Goal: Information Seeking & Learning: Learn about a topic

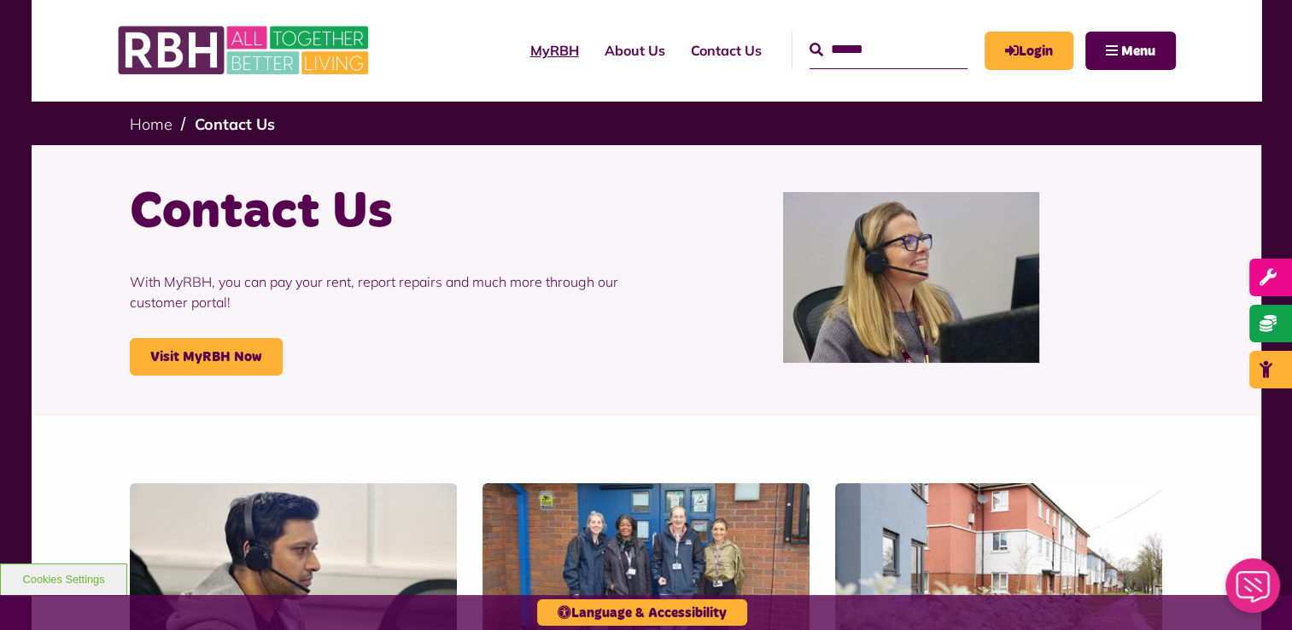
click at [517, 55] on link "MyRBH" at bounding box center [554, 50] width 74 height 46
click at [609, 57] on link "About Us" at bounding box center [635, 50] width 86 height 46
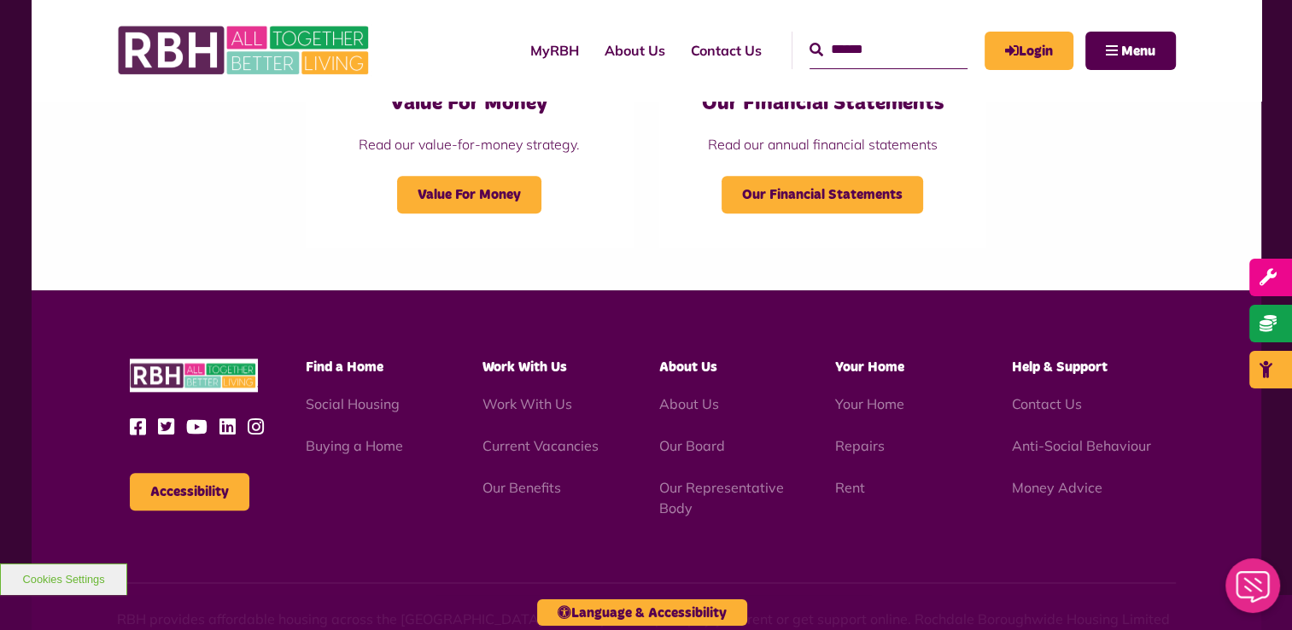
scroll to position [1879, 0]
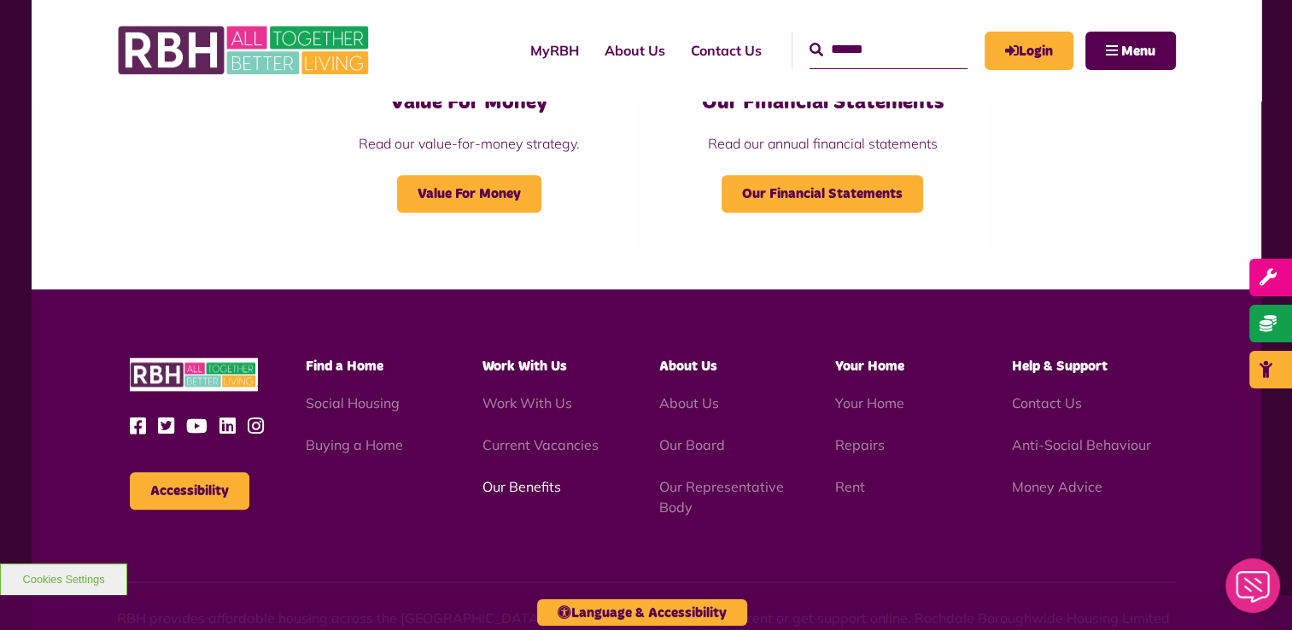
click at [515, 488] on link "Our Benefits" at bounding box center [521, 486] width 79 height 17
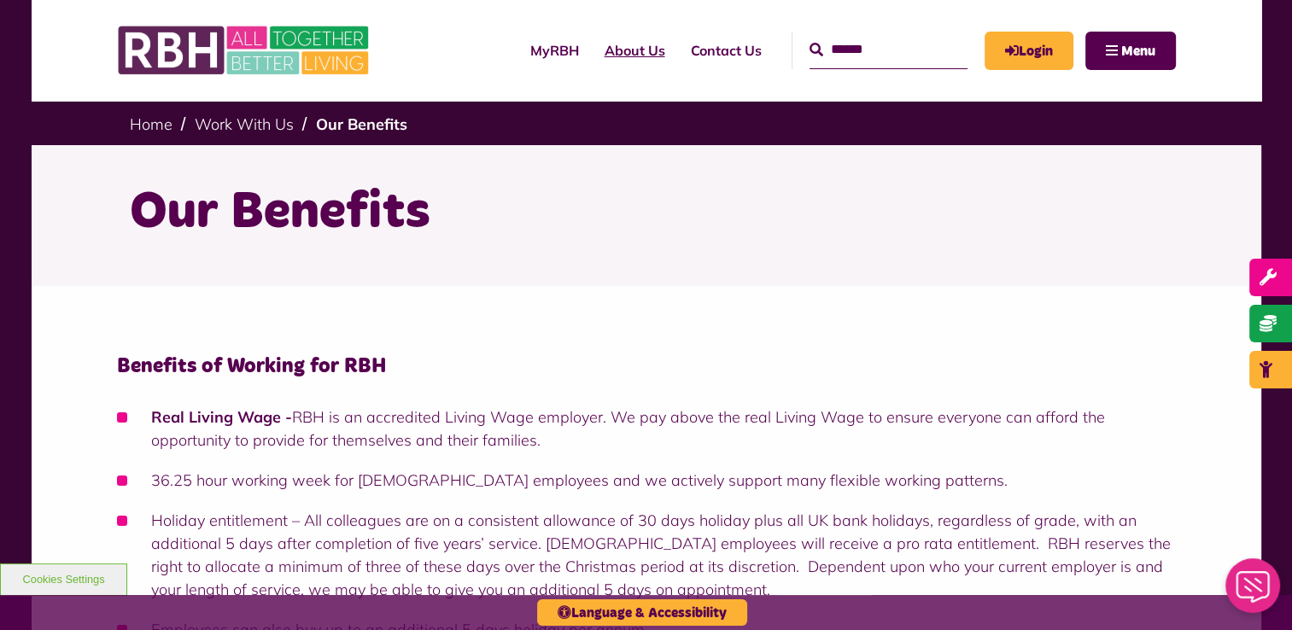
click at [598, 53] on link "About Us" at bounding box center [635, 50] width 86 height 46
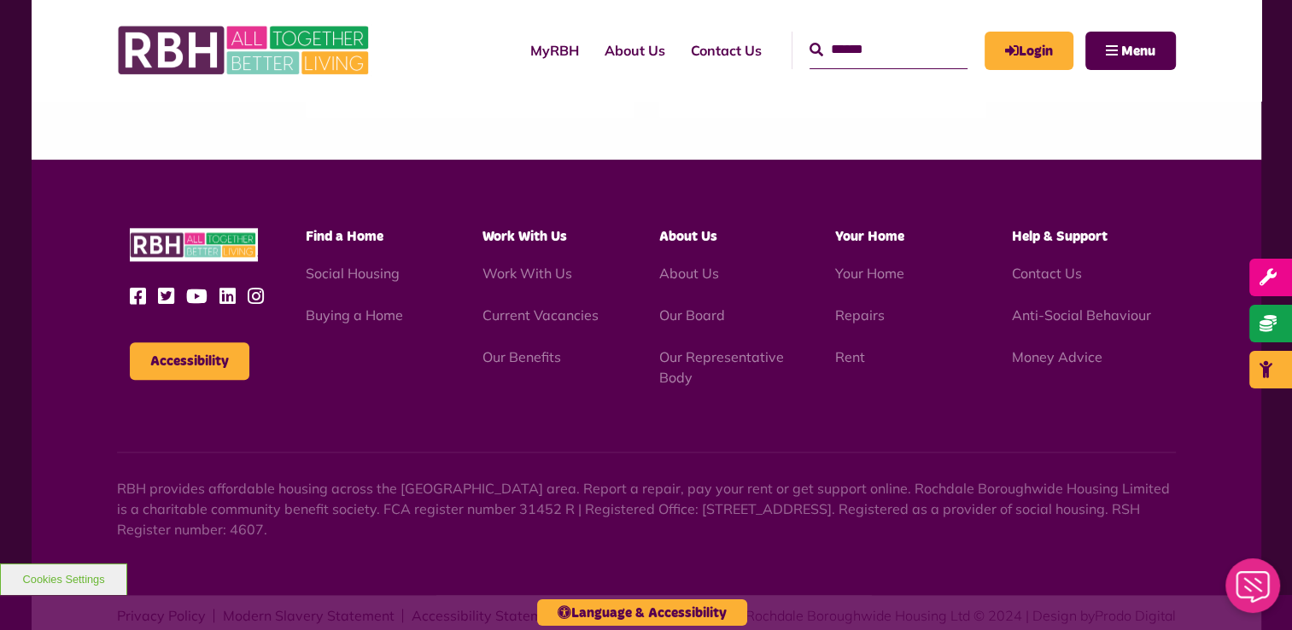
scroll to position [2044, 0]
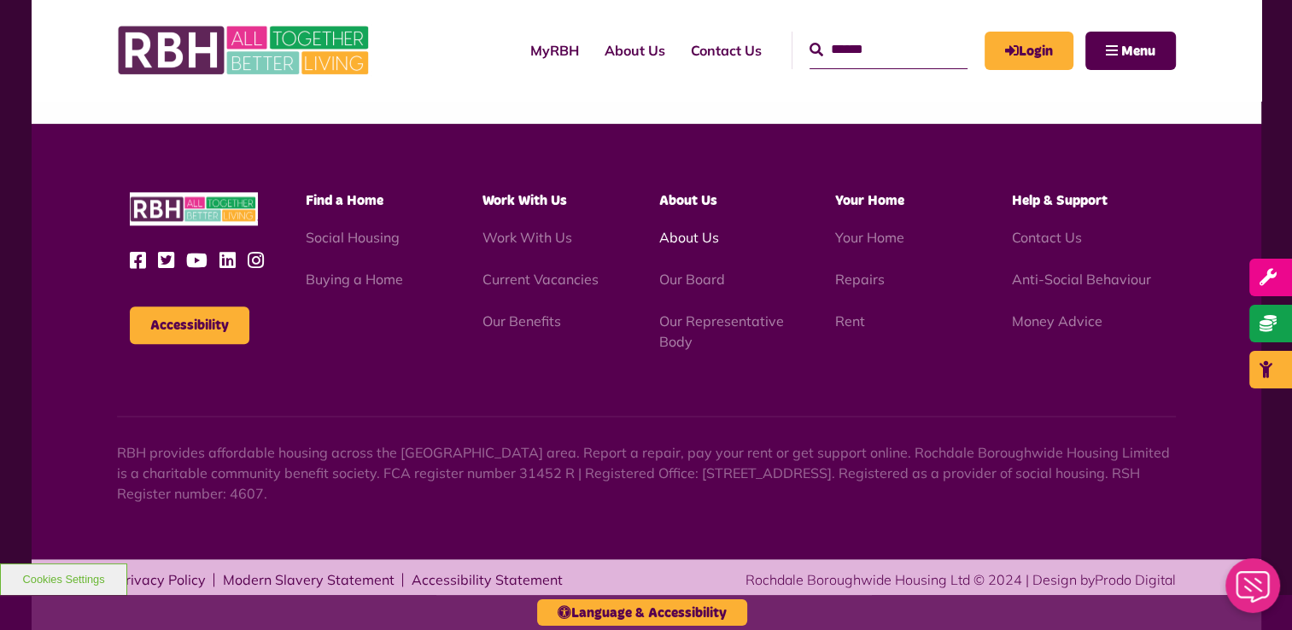
click at [687, 242] on link "About Us" at bounding box center [688, 237] width 60 height 17
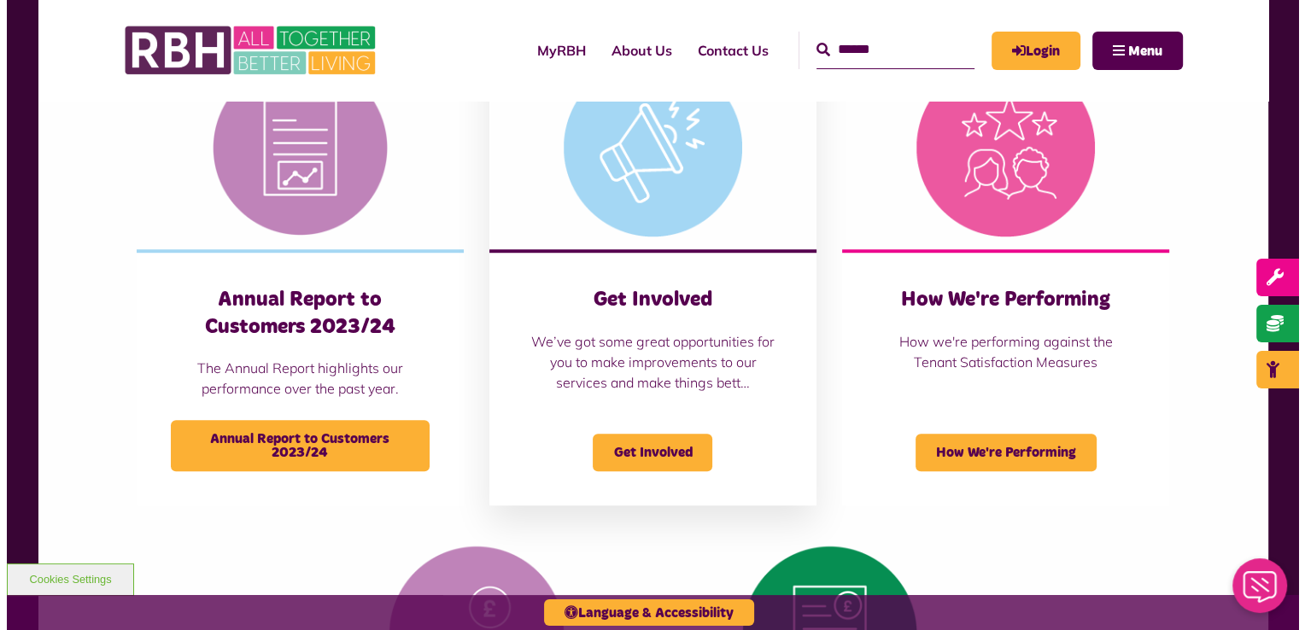
scroll to position [769, 0]
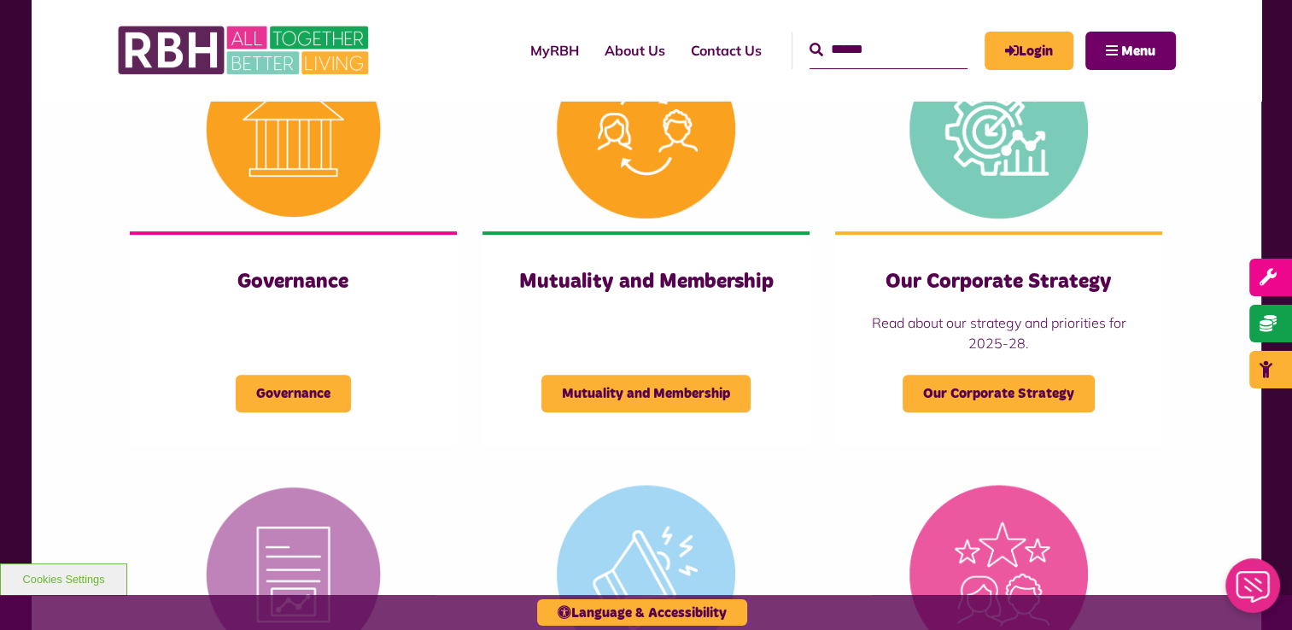
click at [1131, 44] on span "Menu" at bounding box center [1138, 51] width 34 height 14
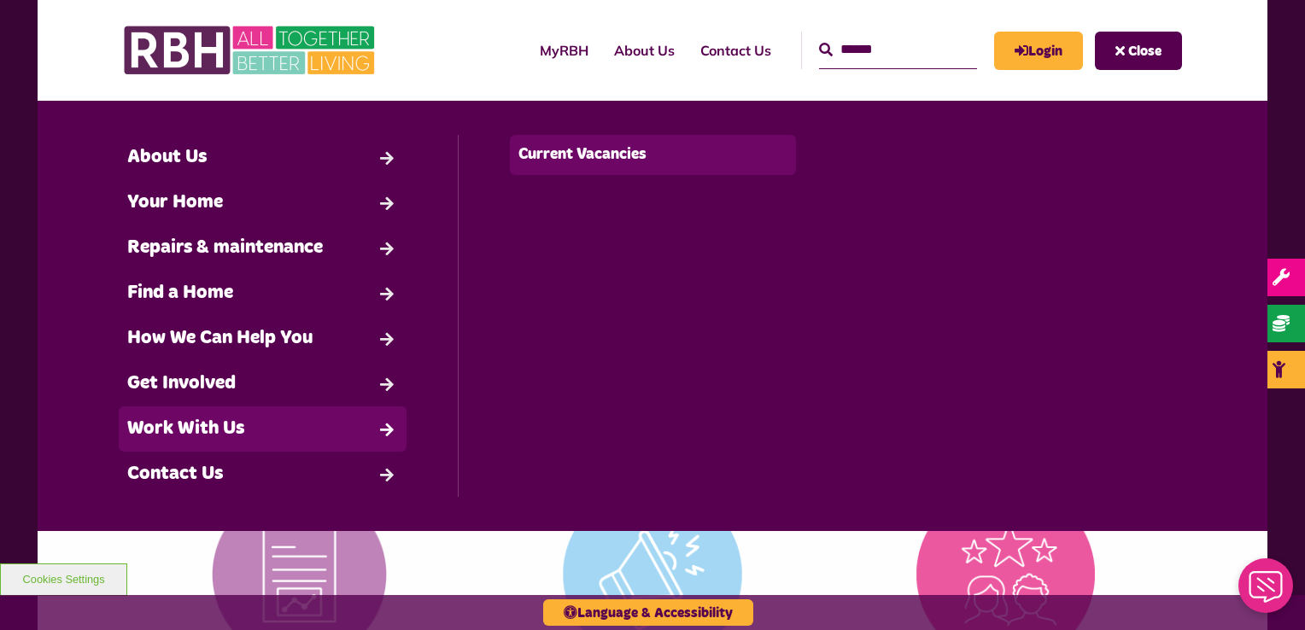
click at [570, 160] on link "Current Vacancies" at bounding box center [653, 155] width 287 height 40
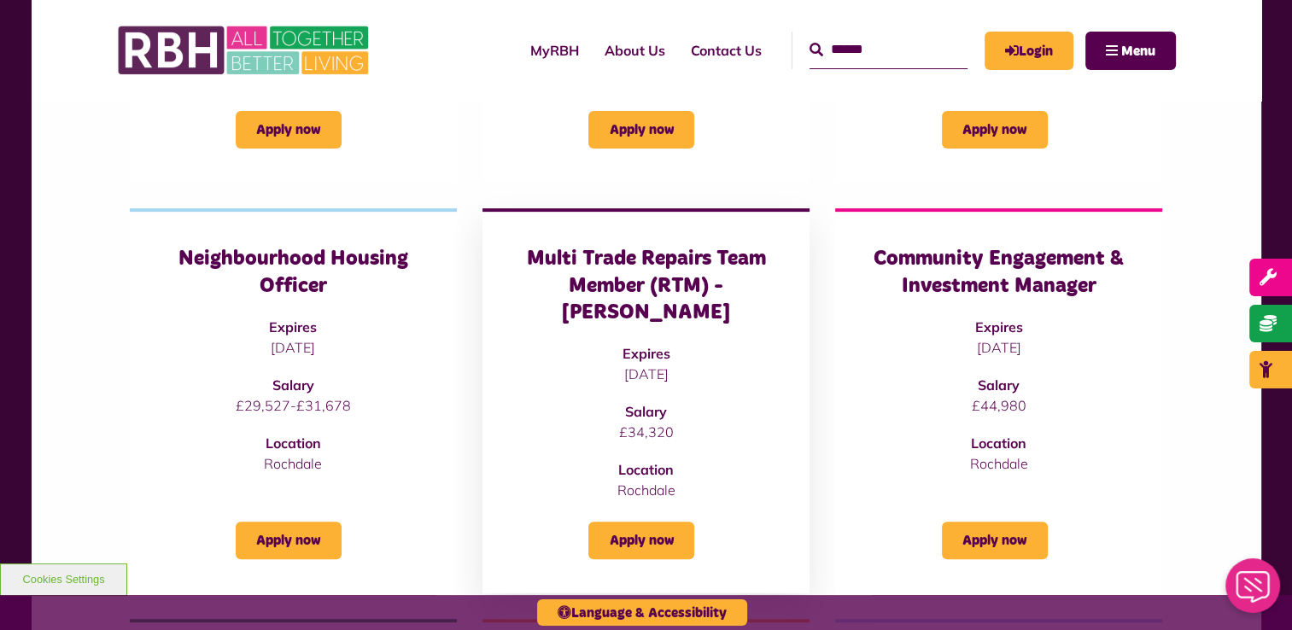
scroll to position [512, 0]
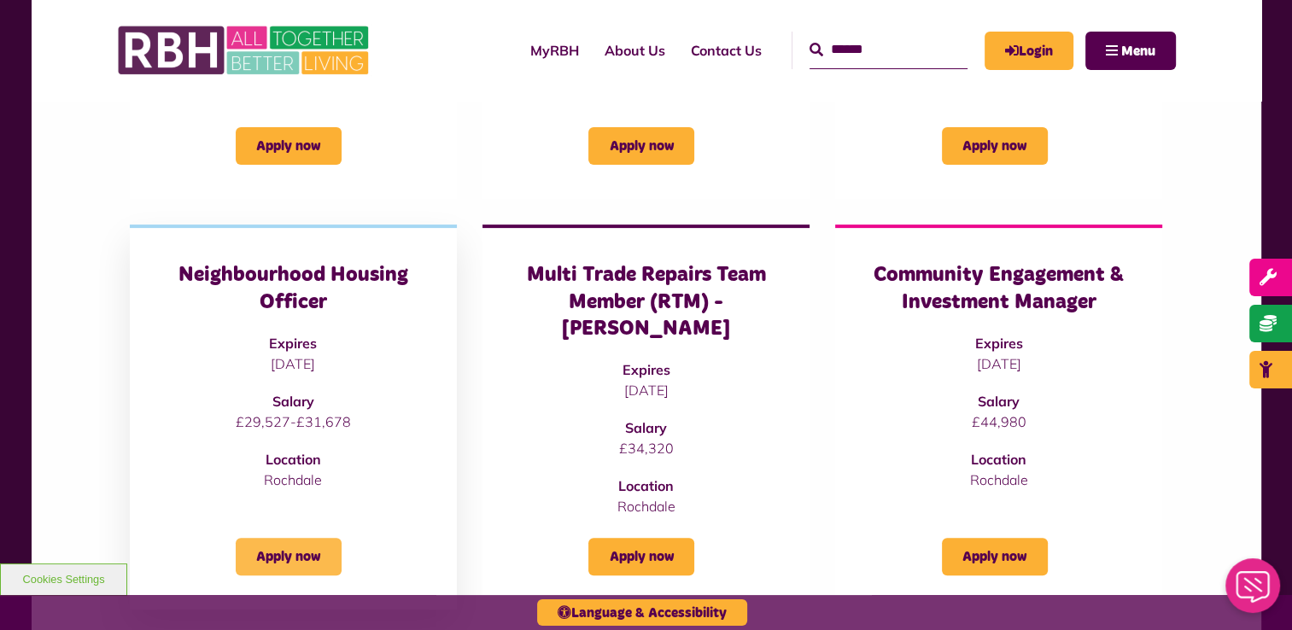
click at [304, 538] on link "Apply now" at bounding box center [289, 557] width 106 height 38
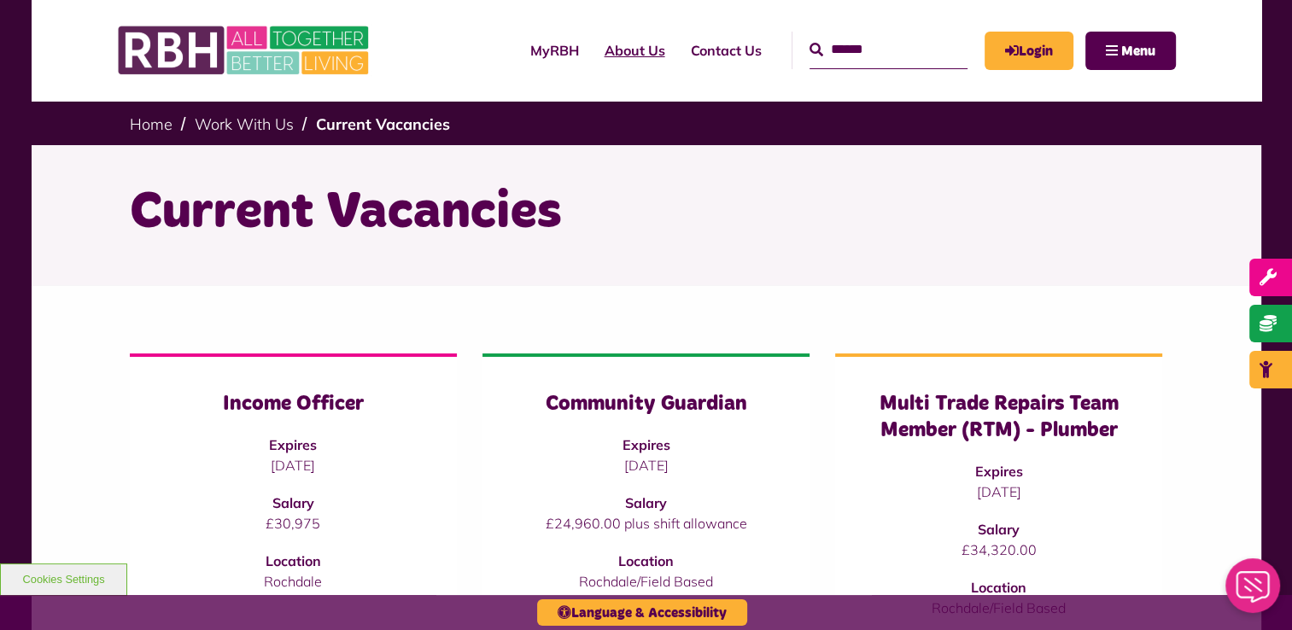
click at [605, 48] on link "About Us" at bounding box center [635, 50] width 86 height 46
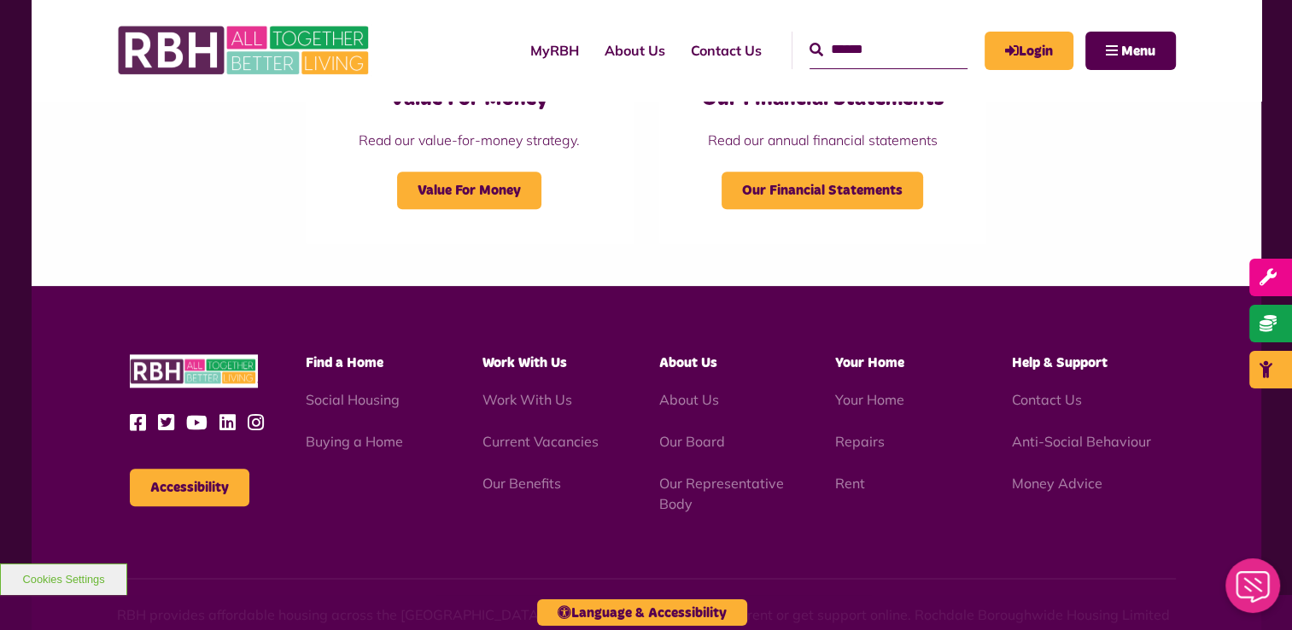
scroll to position [1964, 0]
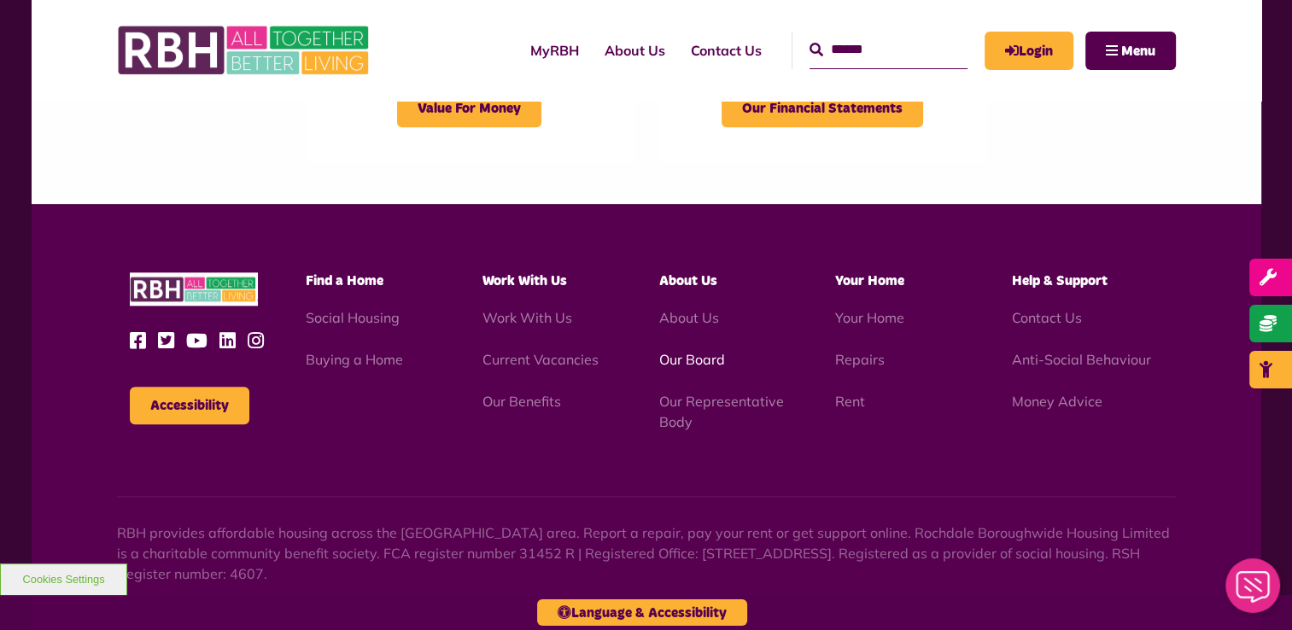
click at [675, 354] on link "Our Board" at bounding box center [691, 359] width 66 height 17
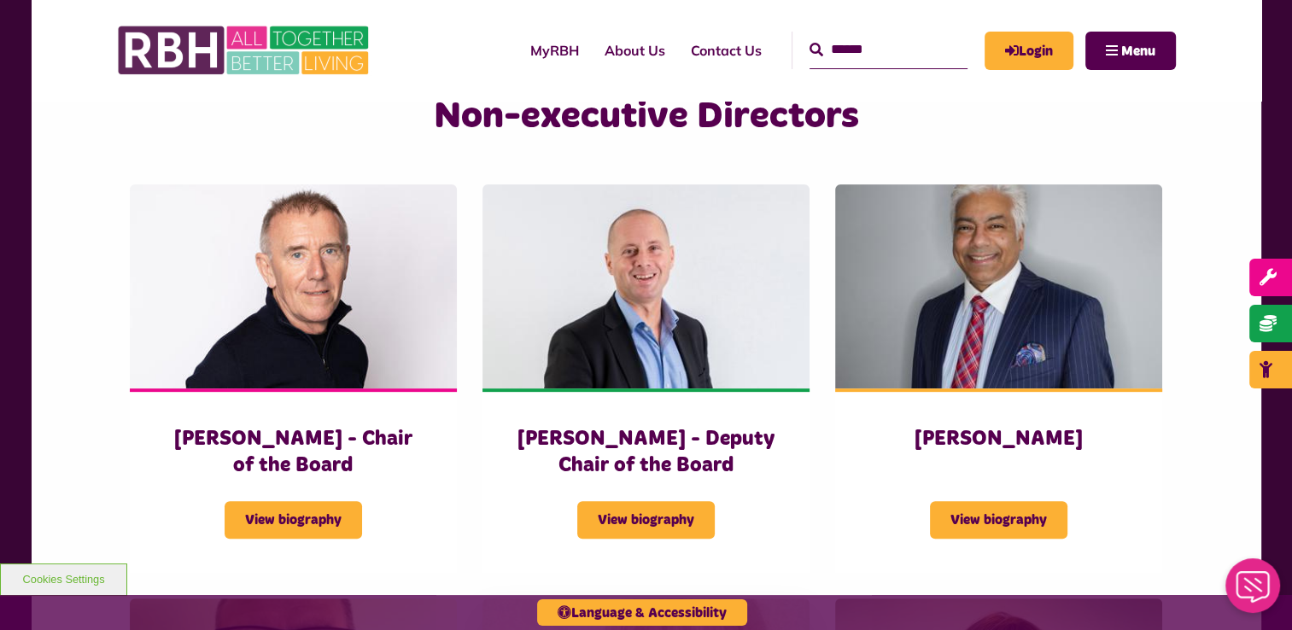
scroll to position [683, 0]
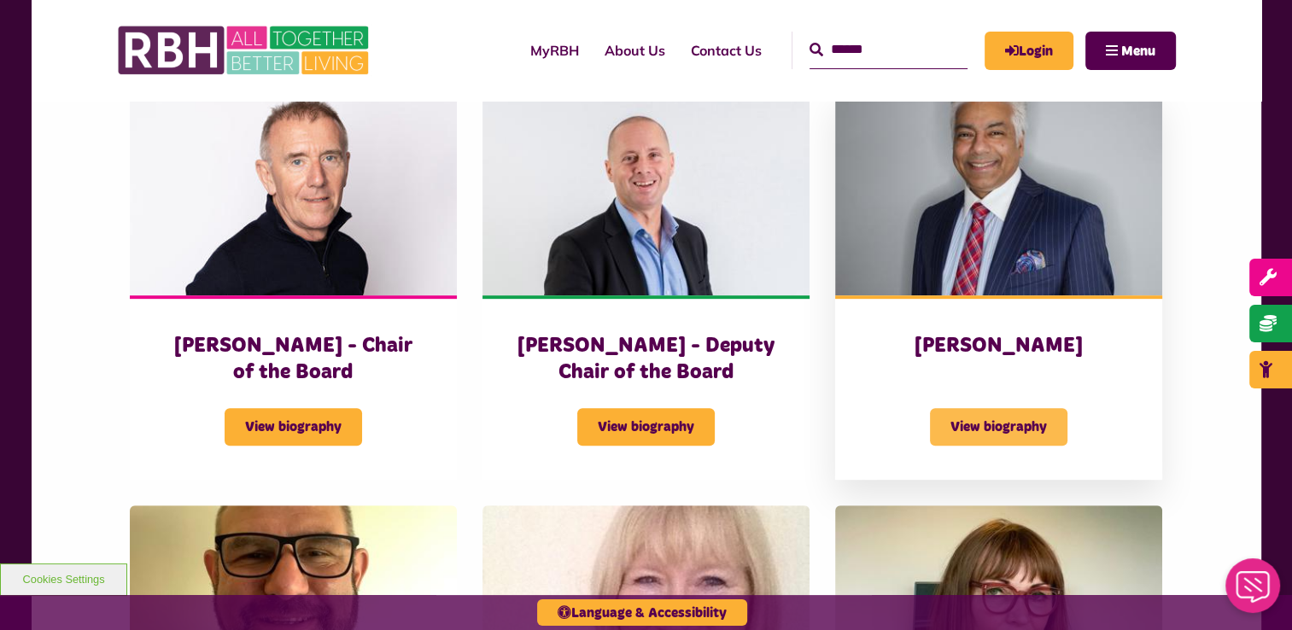
click at [990, 414] on span "View biography" at bounding box center [998, 427] width 137 height 38
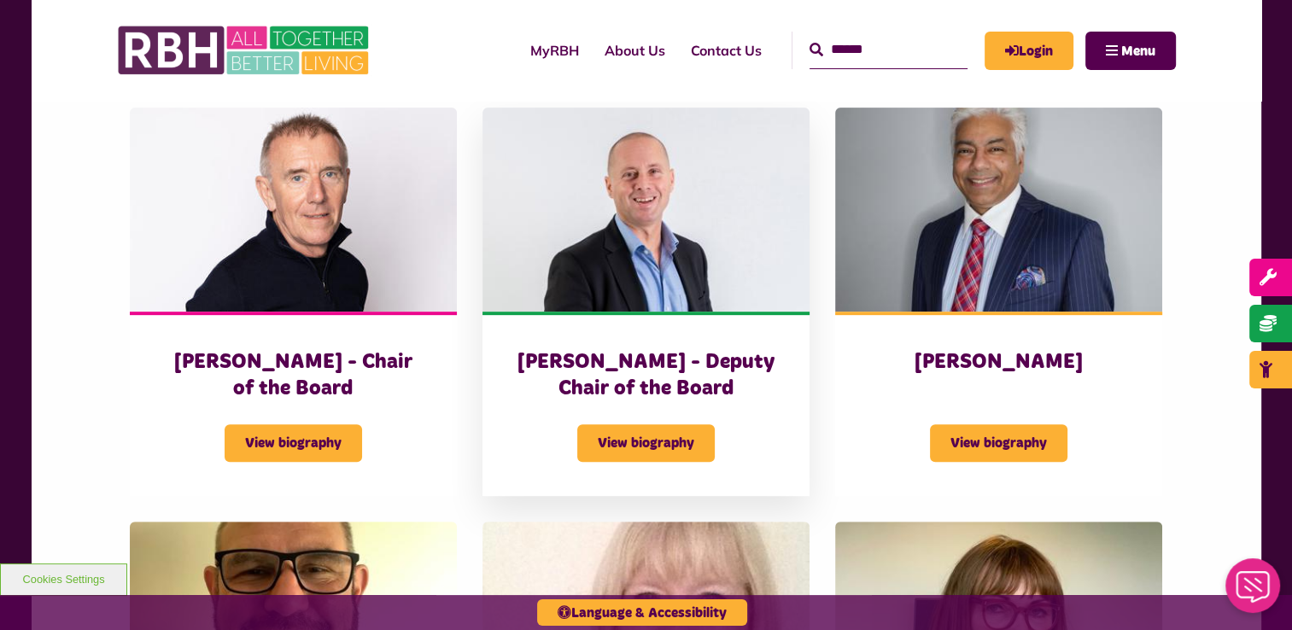
scroll to position [683, 0]
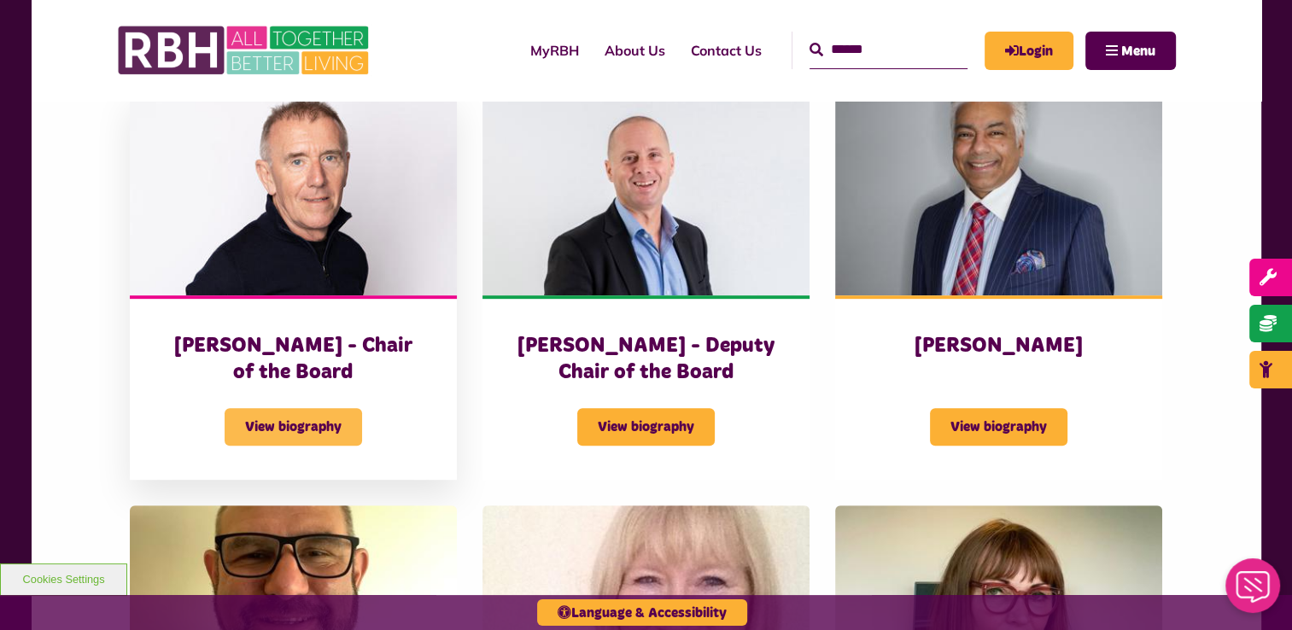
click at [302, 429] on span "View biography" at bounding box center [293, 427] width 137 height 38
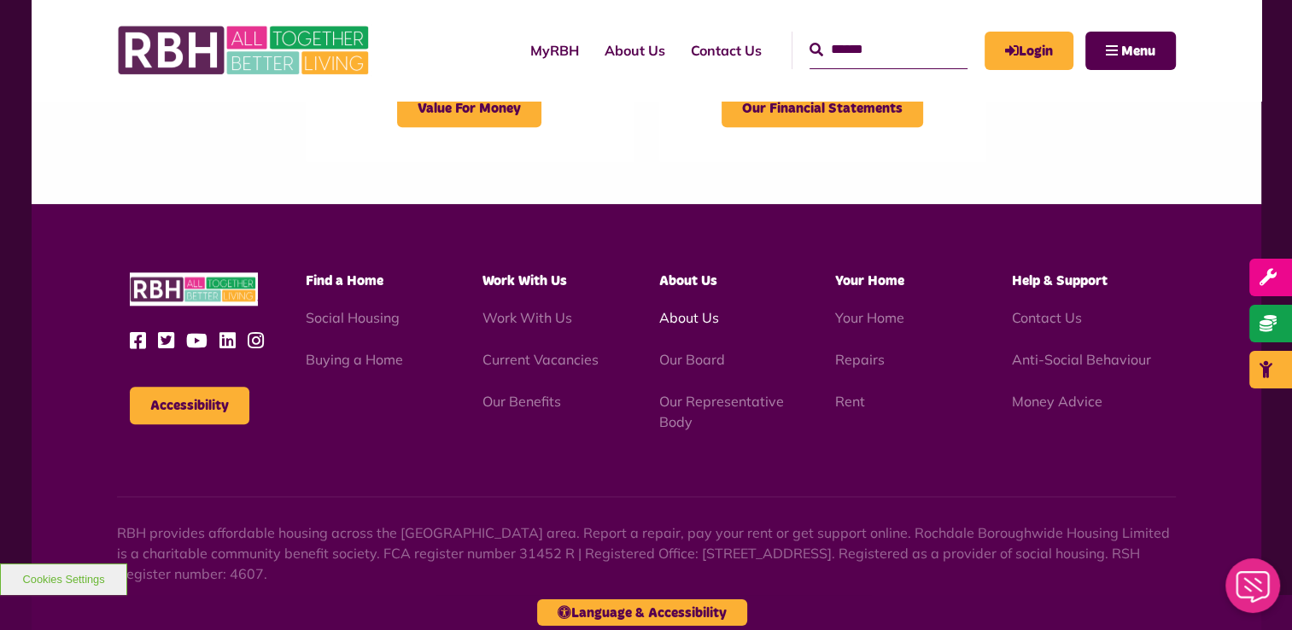
click at [693, 323] on link "About Us" at bounding box center [688, 317] width 60 height 17
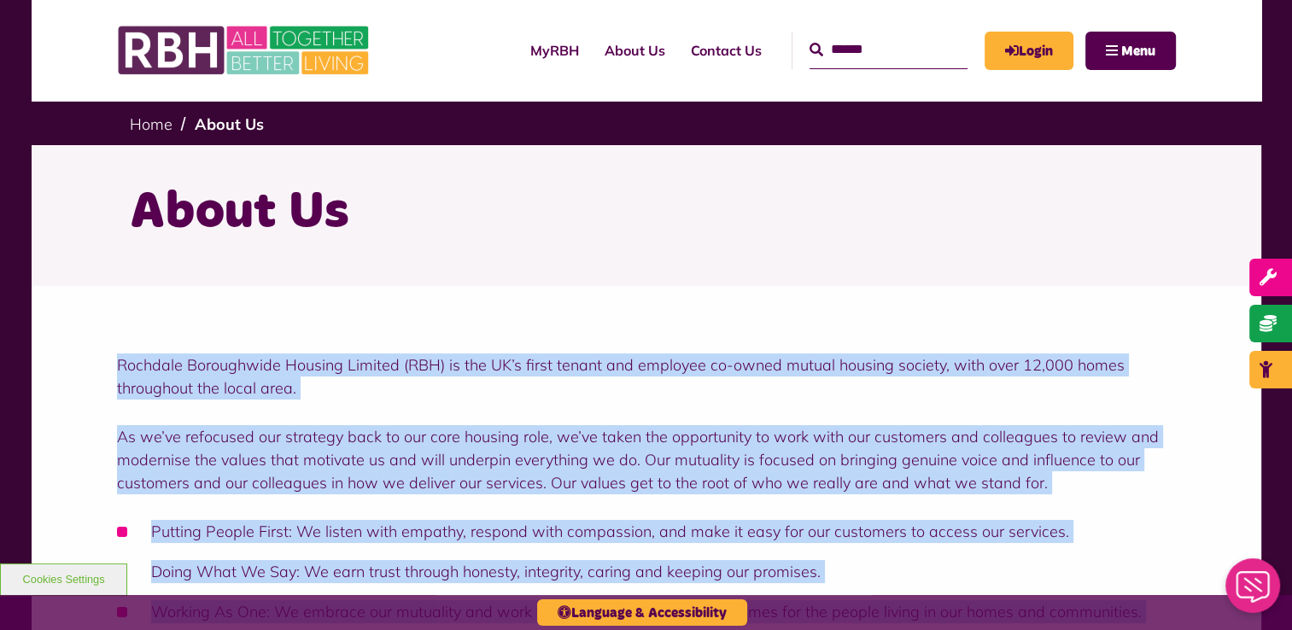
drag, startPoint x: 943, startPoint y: 377, endPoint x: 111, endPoint y: 358, distance: 832.0
click at [111, 358] on div "Rochdale Boroughwide Housing Limited (RBH) is the UK’s first tenant and employe…" at bounding box center [647, 535] width 1230 height 501
drag, startPoint x: 111, startPoint y: 358, endPoint x: 178, endPoint y: 374, distance: 68.6
copy div "Loremips Dolorsitame Consect Adipisc (ELI) se doe TE’i utlab etdolo mag aliquae…"
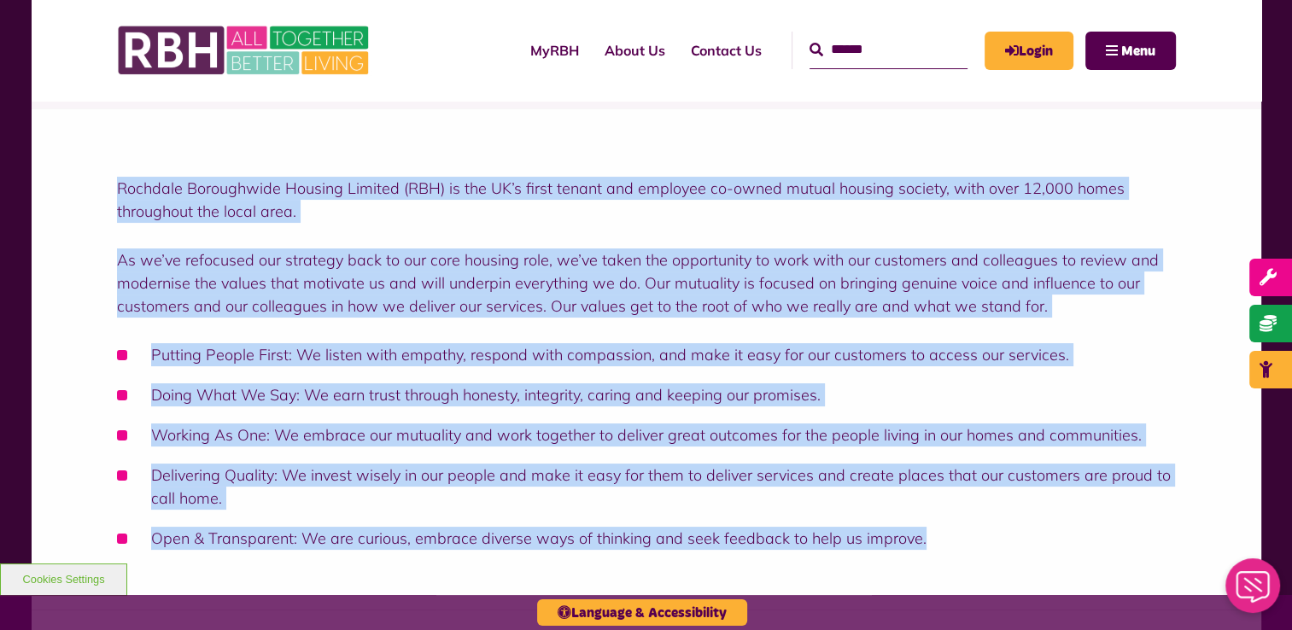
scroll to position [342, 0]
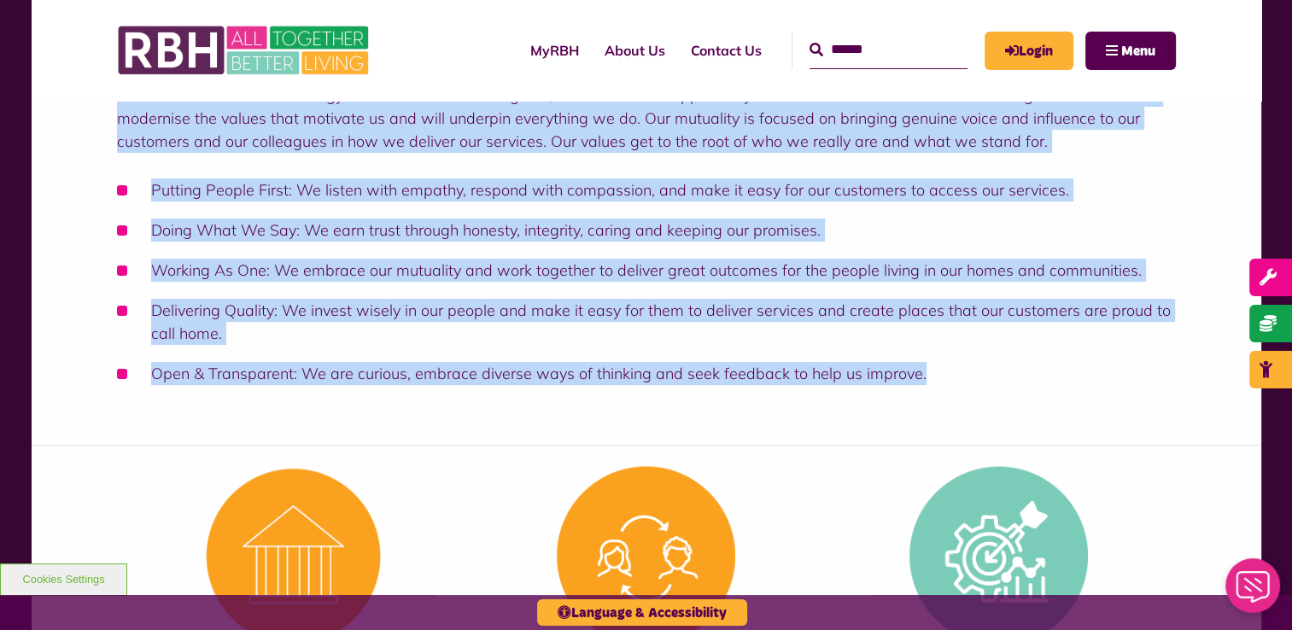
click at [1001, 352] on ul "Putting People First: We listen with empathy, respond with compassion, and make…" at bounding box center [646, 281] width 1059 height 207
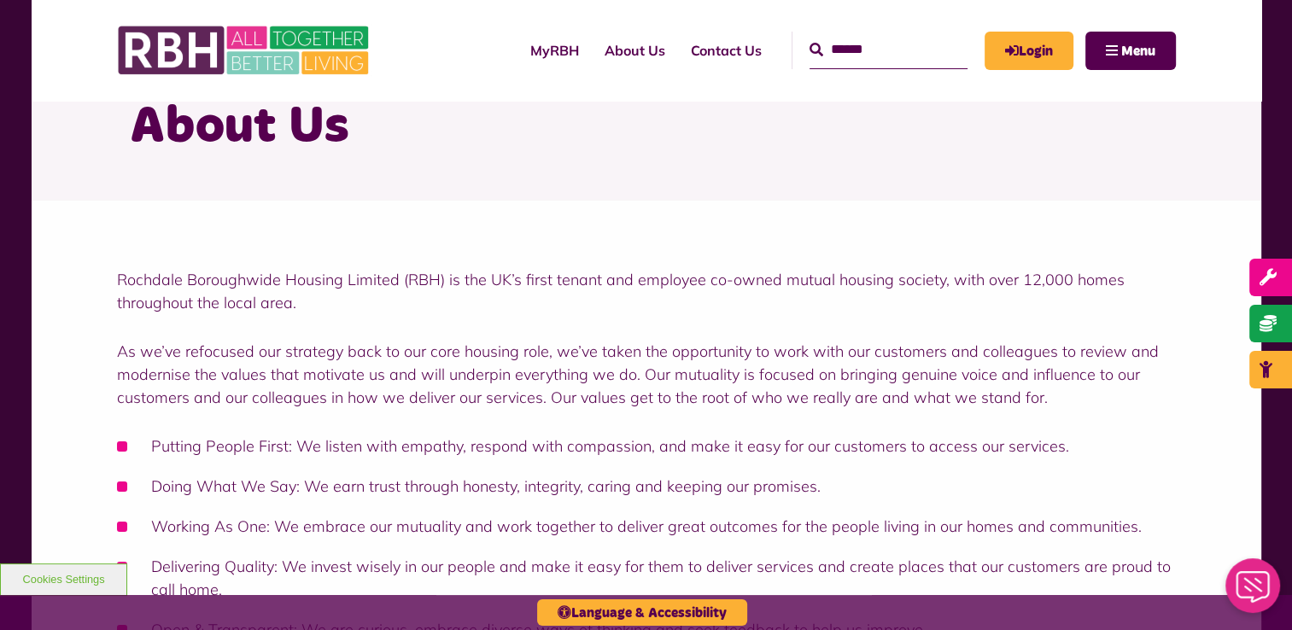
scroll to position [0, 0]
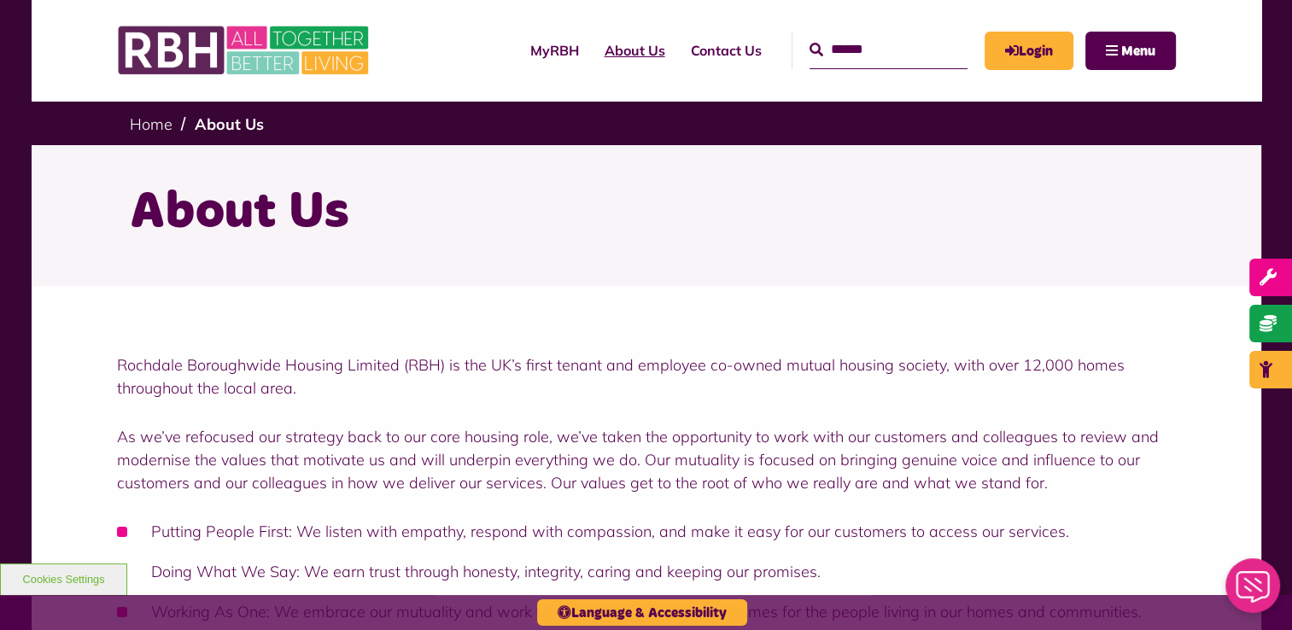
click at [592, 50] on link "About Us" at bounding box center [635, 50] width 86 height 46
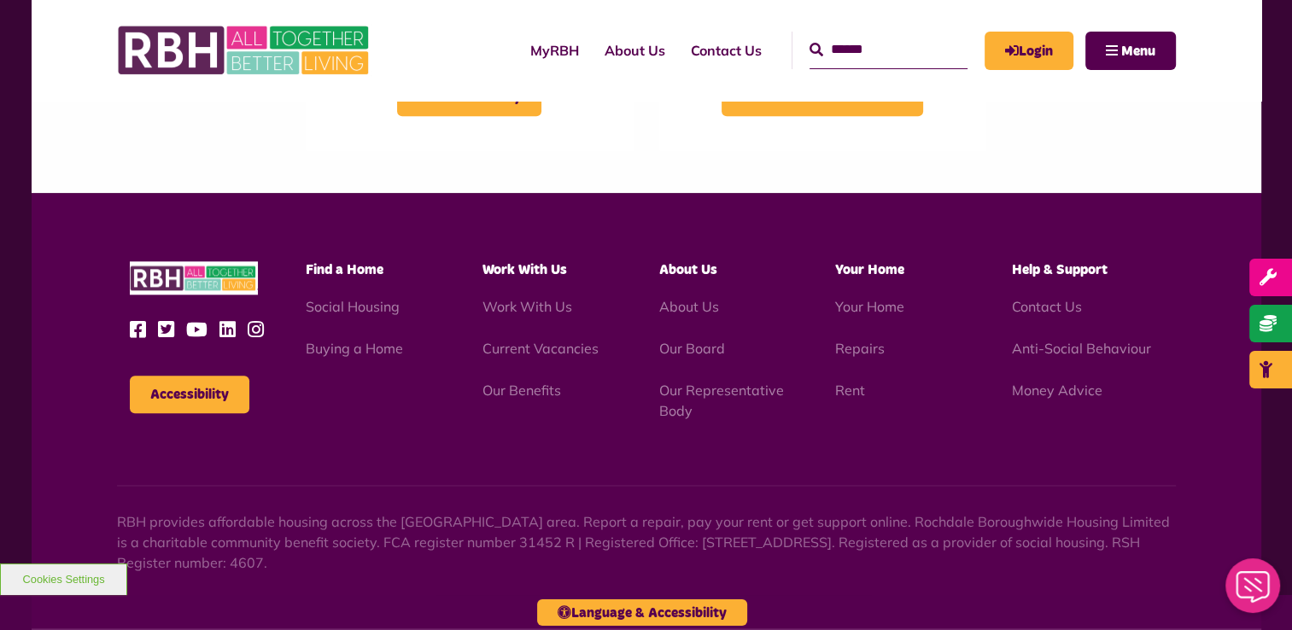
scroll to position [2044, 0]
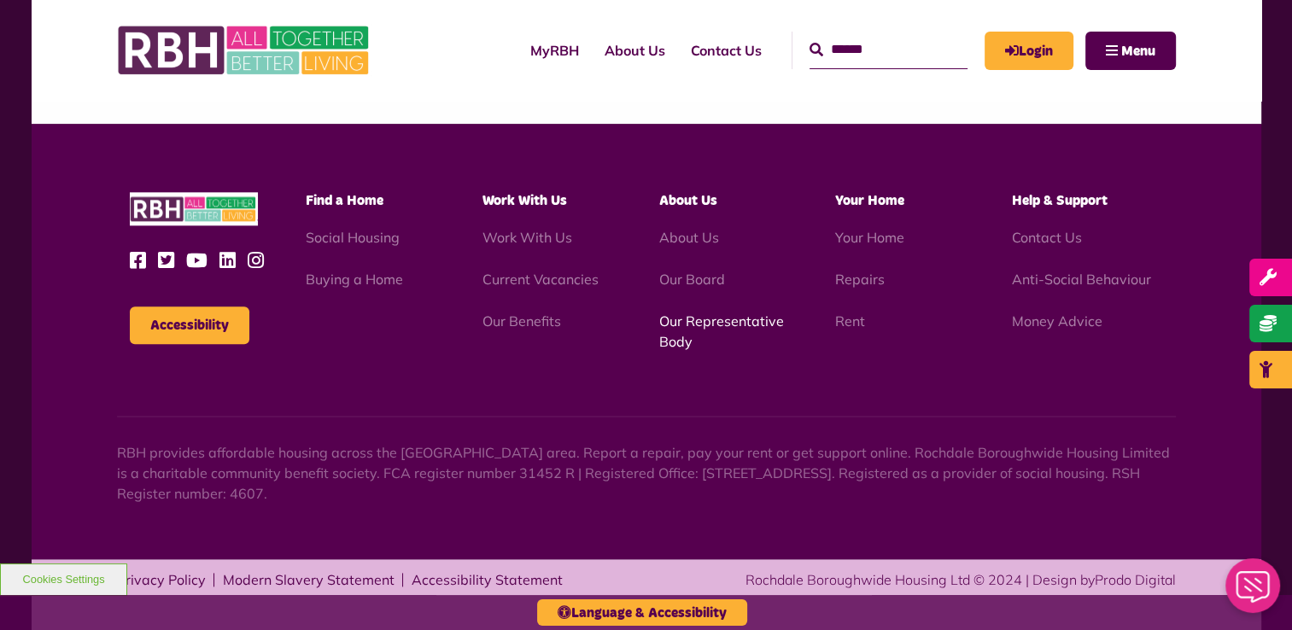
click at [682, 328] on link "Our Representative Body" at bounding box center [720, 332] width 125 height 38
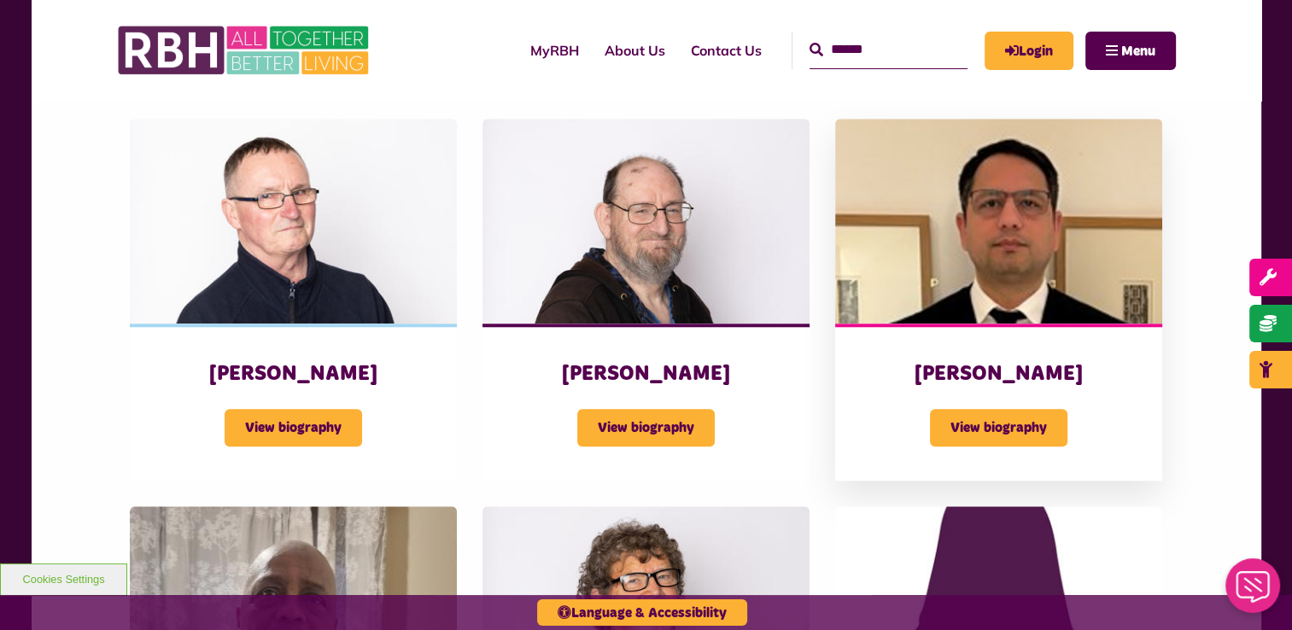
scroll to position [1622, 0]
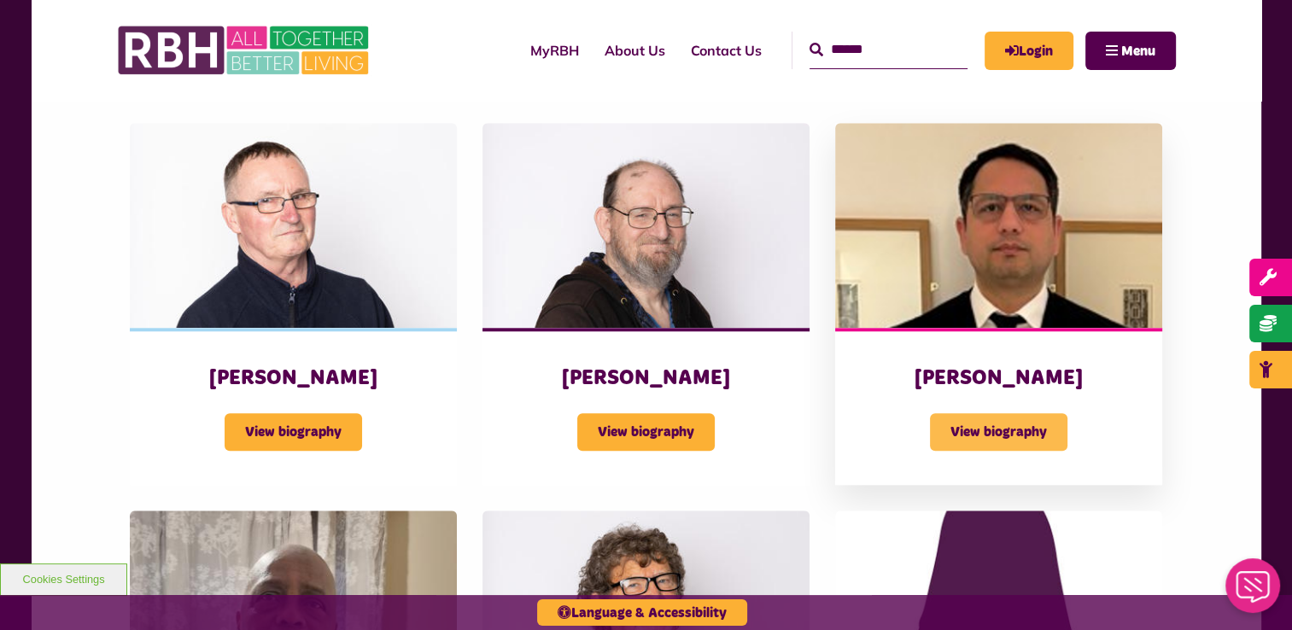
click at [979, 413] on span "View biography" at bounding box center [998, 432] width 137 height 38
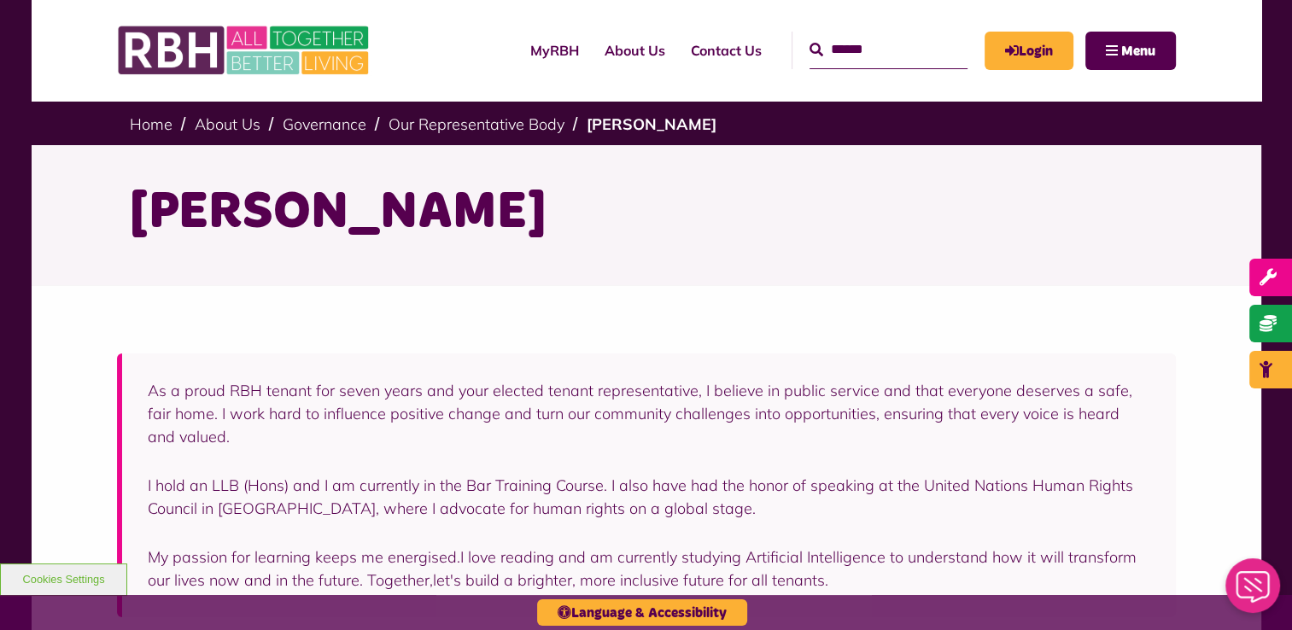
scroll to position [85, 0]
